Goal: Task Accomplishment & Management: Manage account settings

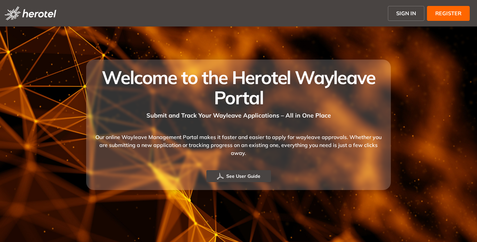
click at [399, 10] on span "SIGN IN" at bounding box center [406, 13] width 20 height 8
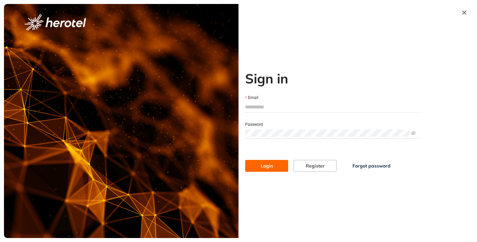
click at [266, 109] on input "Email" at bounding box center [332, 107] width 174 height 10
type input "**********"
click at [245, 160] on button "Login" at bounding box center [266, 166] width 43 height 12
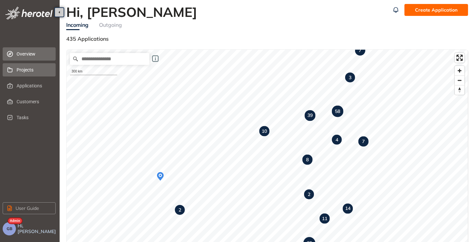
click at [24, 69] on span "Projects" at bounding box center [34, 69] width 34 height 13
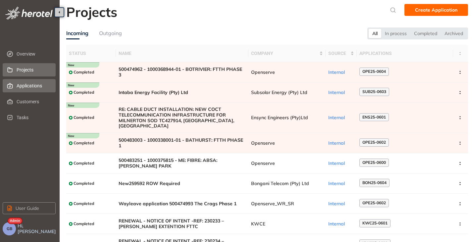
click at [27, 87] on span "Applications" at bounding box center [34, 85] width 34 height 13
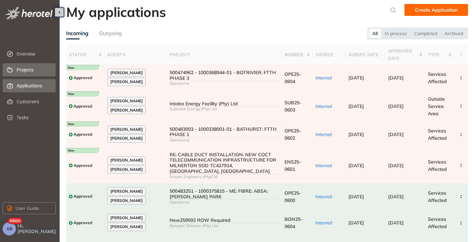
click at [26, 68] on span "Projects" at bounding box center [34, 69] width 34 height 13
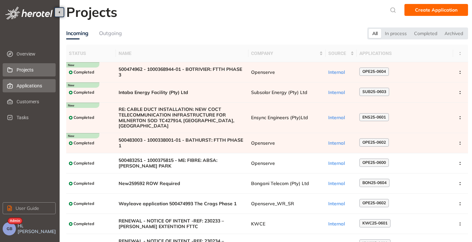
click at [28, 86] on span "Applications" at bounding box center [34, 85] width 34 height 13
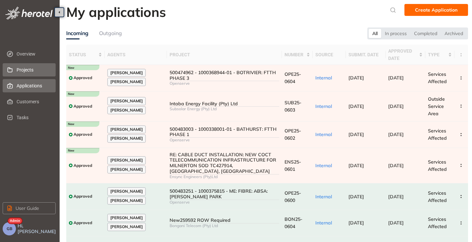
click at [28, 68] on span "Projects" at bounding box center [34, 69] width 34 height 13
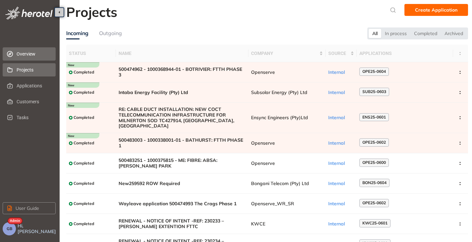
click at [30, 47] on span "Overview" at bounding box center [34, 53] width 34 height 13
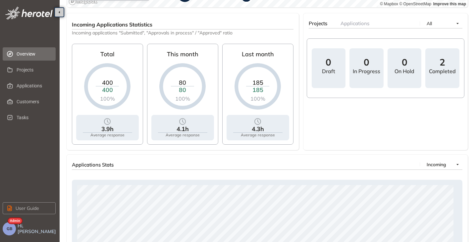
scroll to position [258, 0]
click at [10, 232] on button "GB" at bounding box center [9, 228] width 13 height 13
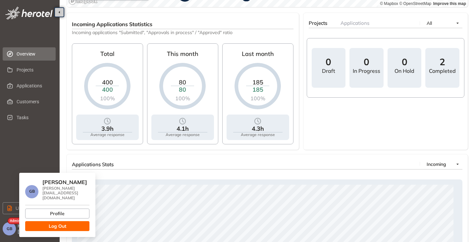
click at [60, 223] on span "Log Out" at bounding box center [58, 226] width 18 height 7
